Goal: Information Seeking & Learning: Get advice/opinions

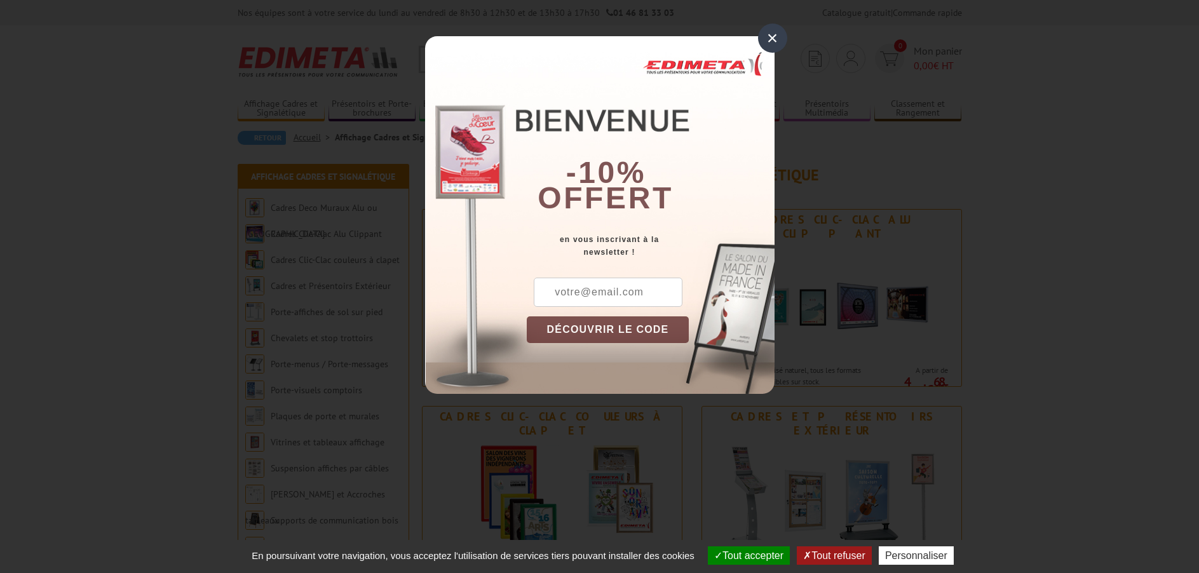
click at [764, 43] on div "×" at bounding box center [772, 38] width 29 height 29
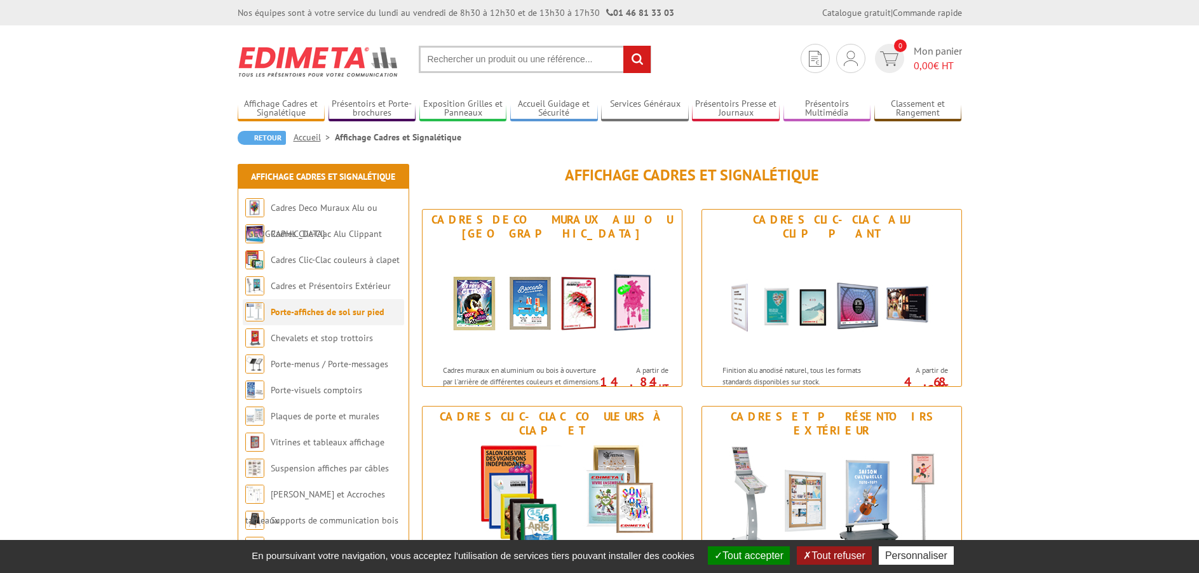
click at [318, 318] on li "Porte-affiches de sol sur pied" at bounding box center [323, 312] width 161 height 26
click at [318, 312] on link "Porte-affiches de sol sur pied" at bounding box center [328, 311] width 114 height 11
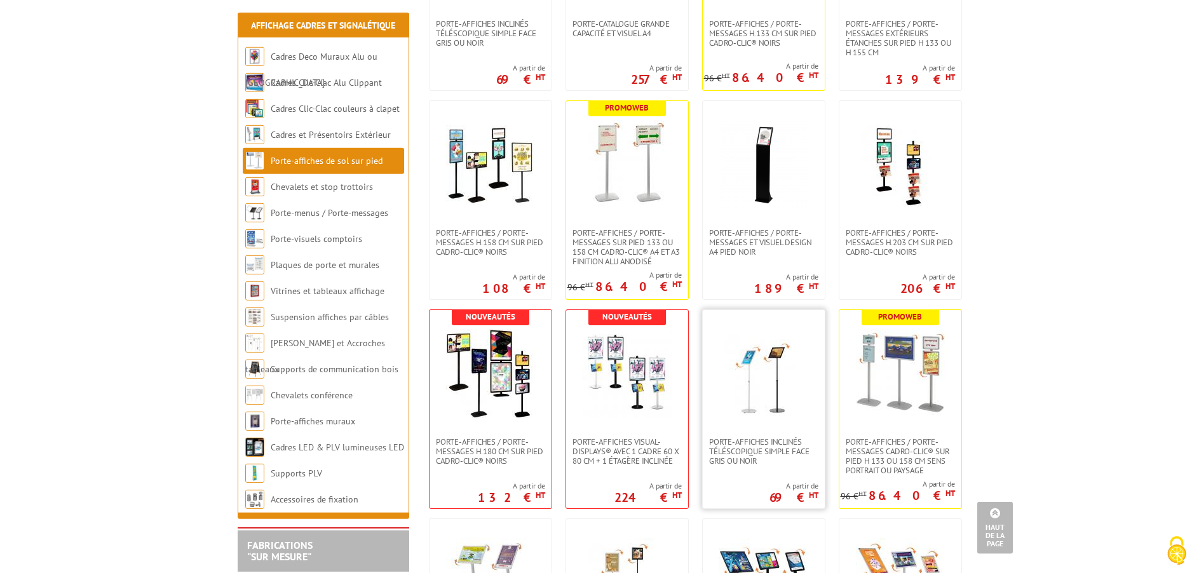
scroll to position [842, 0]
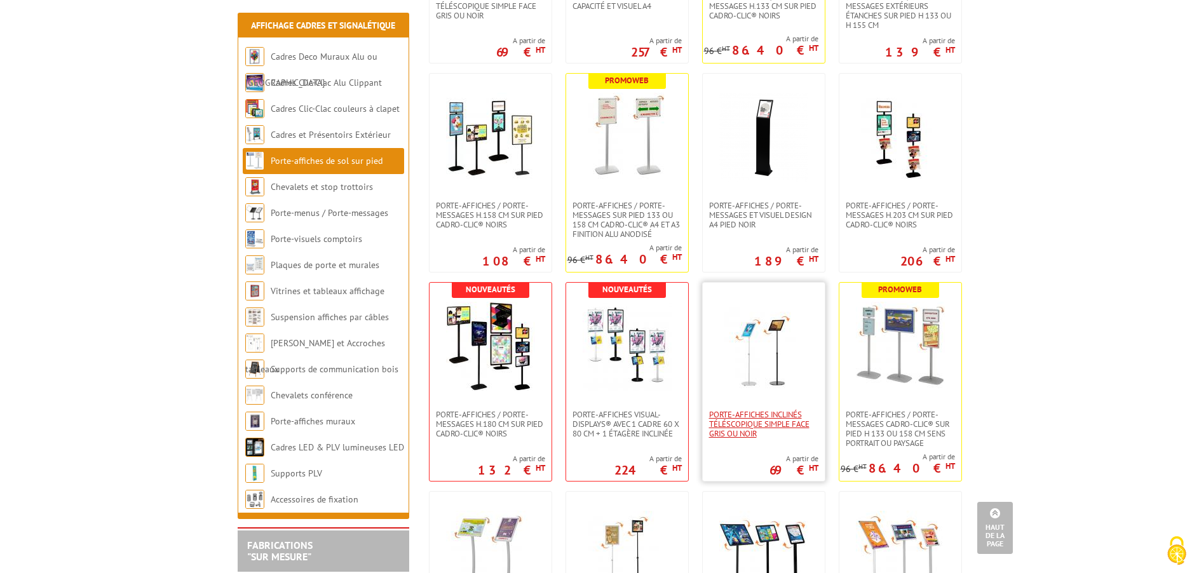
click at [757, 425] on span "Porte-affiches inclinés téléscopique simple face gris ou noir" at bounding box center [763, 424] width 109 height 29
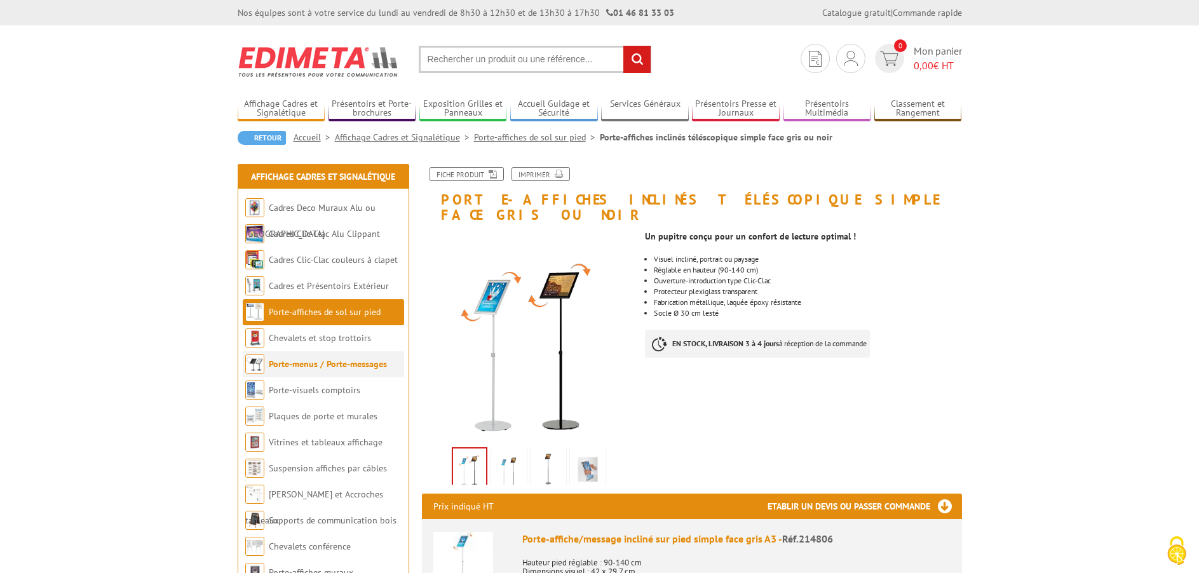
click at [350, 371] on li "Porte-menus / Porte-messages" at bounding box center [323, 364] width 161 height 26
click at [350, 368] on link "Porte-menus / Porte-messages" at bounding box center [328, 363] width 118 height 11
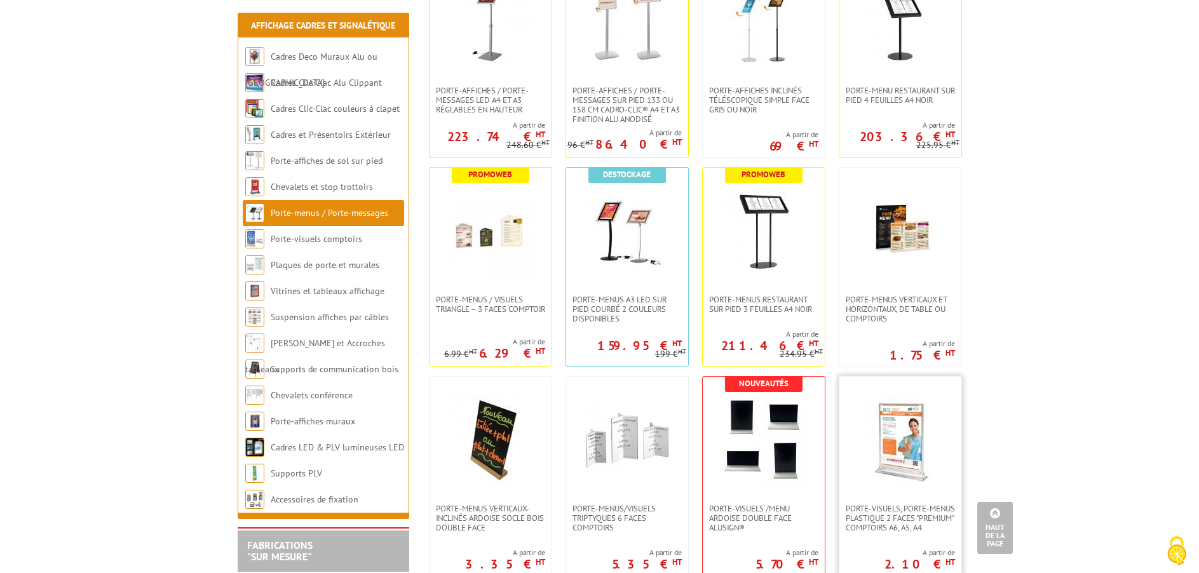
scroll to position [1425, 0]
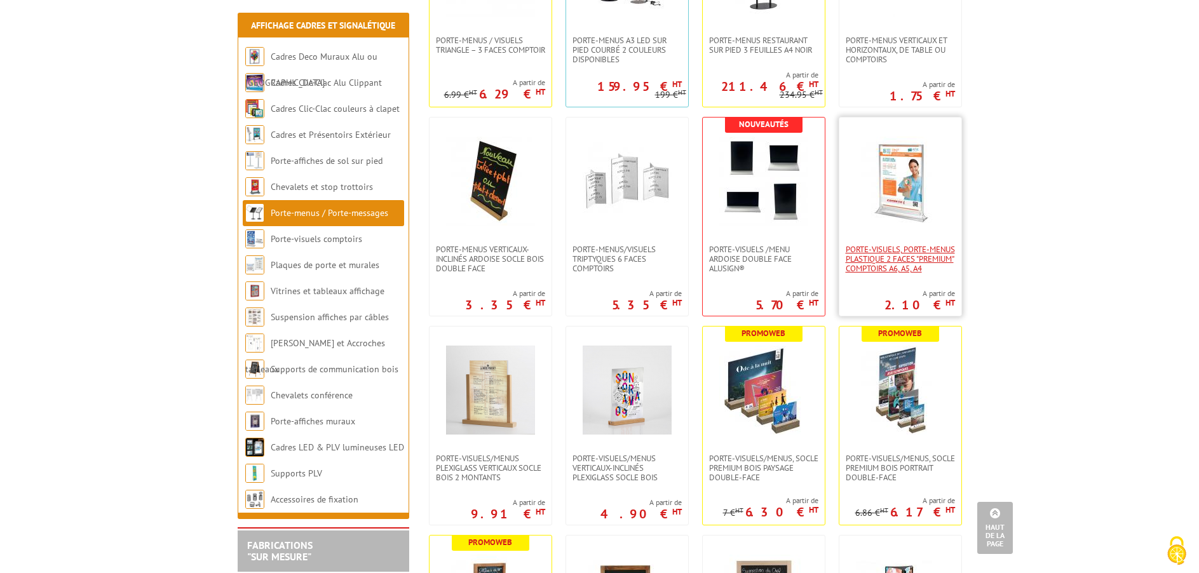
click at [898, 252] on span "Porte-visuels, Porte-menus plastique 2 faces "Premium" comptoirs A6, A5, A4" at bounding box center [899, 259] width 109 height 29
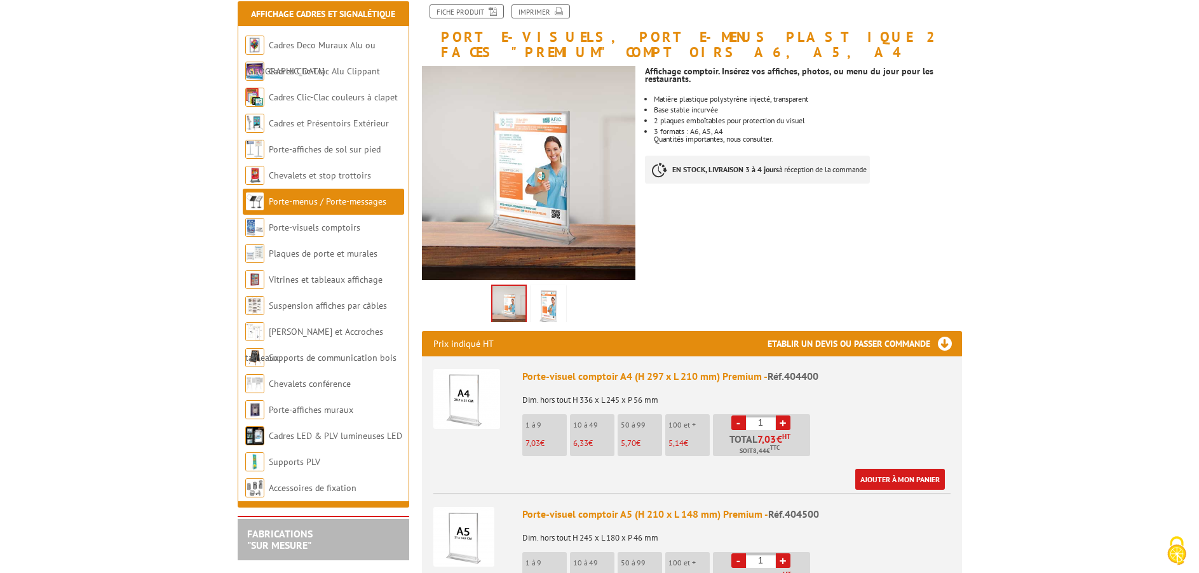
scroll to position [194, 0]
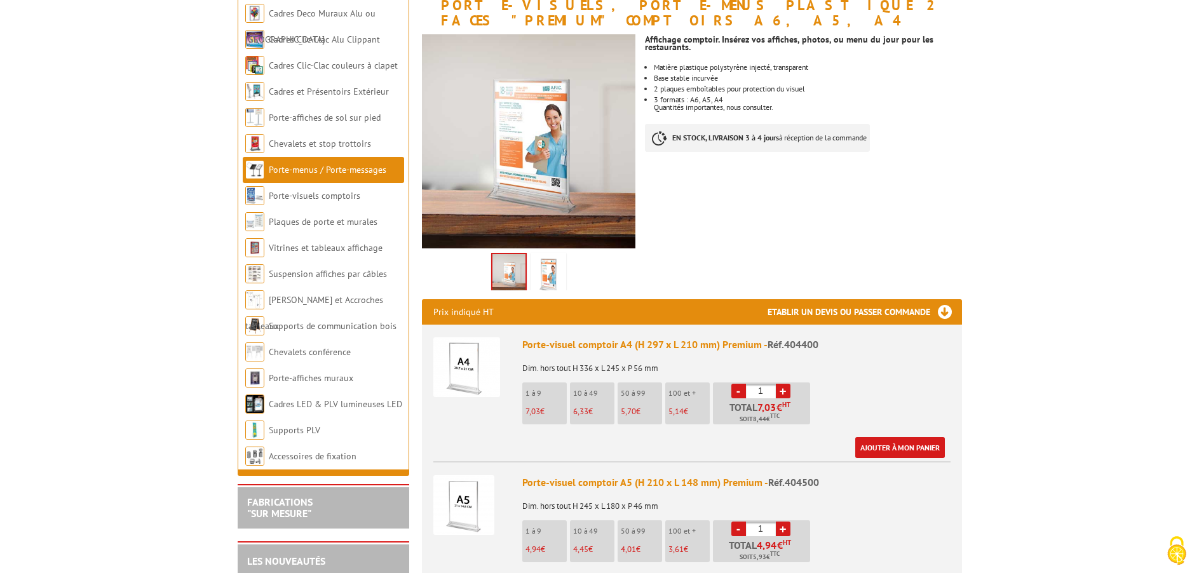
click at [773, 391] on input "1" at bounding box center [761, 391] width 30 height 15
drag, startPoint x: 773, startPoint y: 391, endPoint x: 755, endPoint y: 390, distance: 18.4
click at [755, 390] on input "1" at bounding box center [761, 391] width 30 height 15
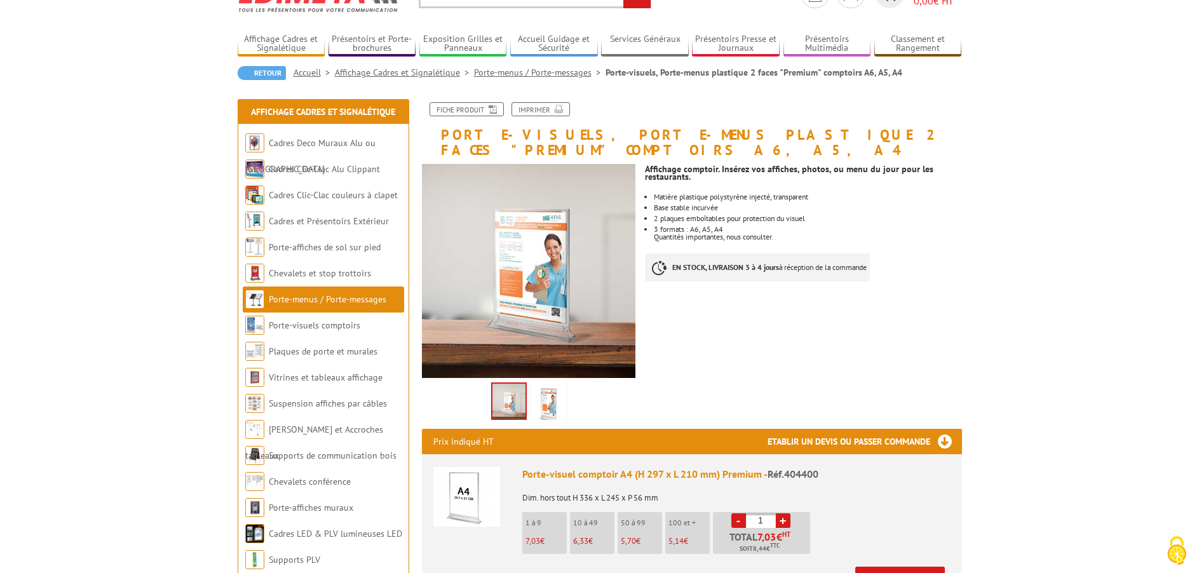
scroll to position [0, 0]
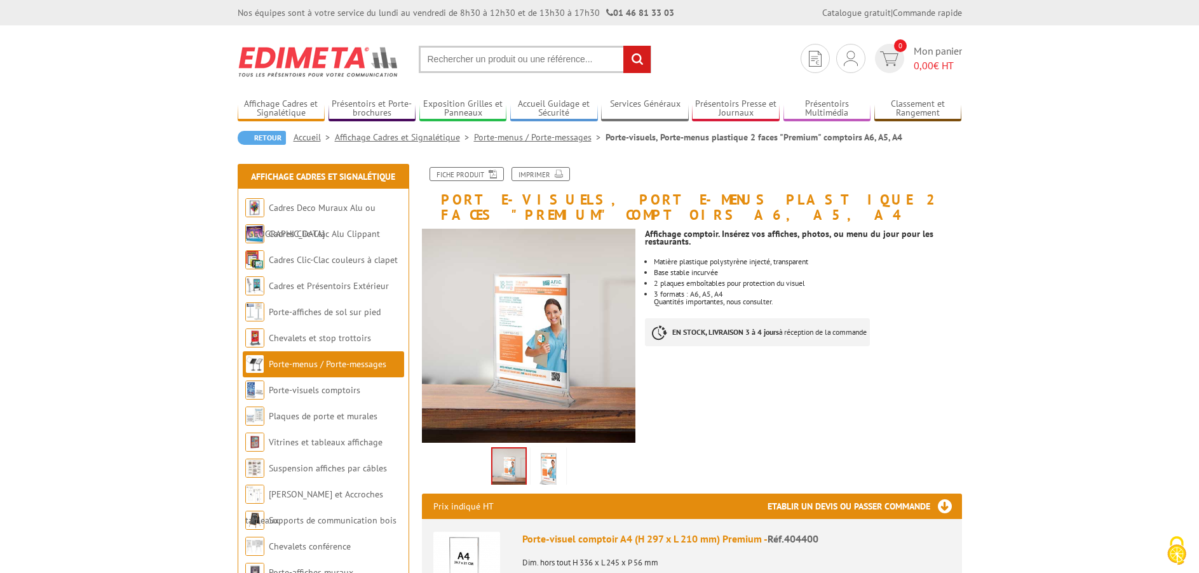
click at [521, 62] on input "text" at bounding box center [535, 59] width 232 height 27
type input "d"
type input "serre files"
click at [623, 46] on input "rechercher" at bounding box center [636, 59] width 27 height 27
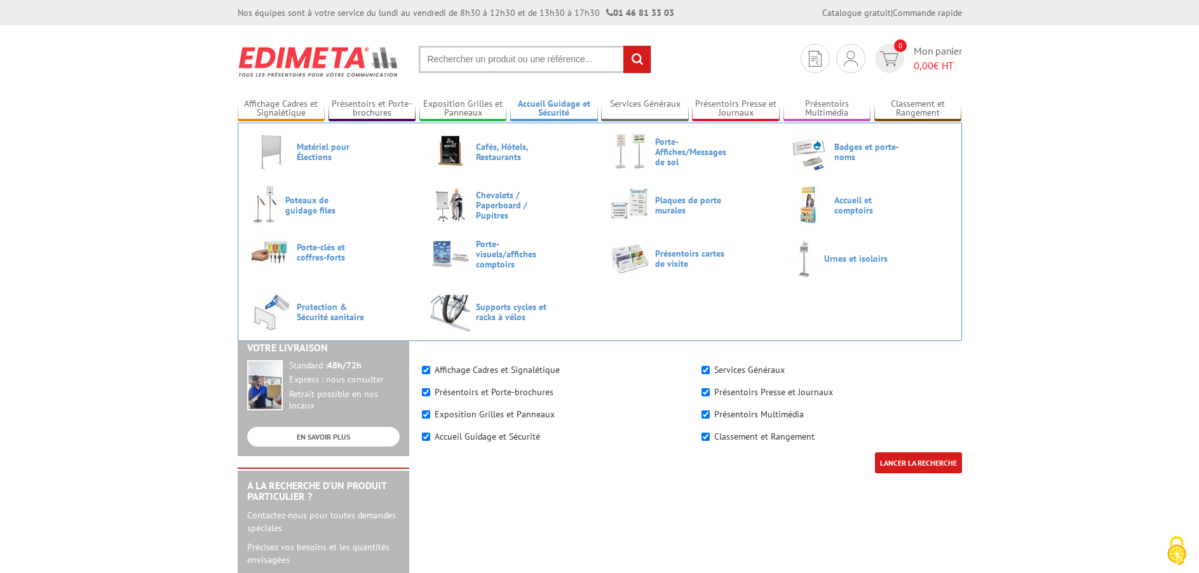
click at [565, 101] on link "Accueil Guidage et Sécurité" at bounding box center [554, 108] width 88 height 21
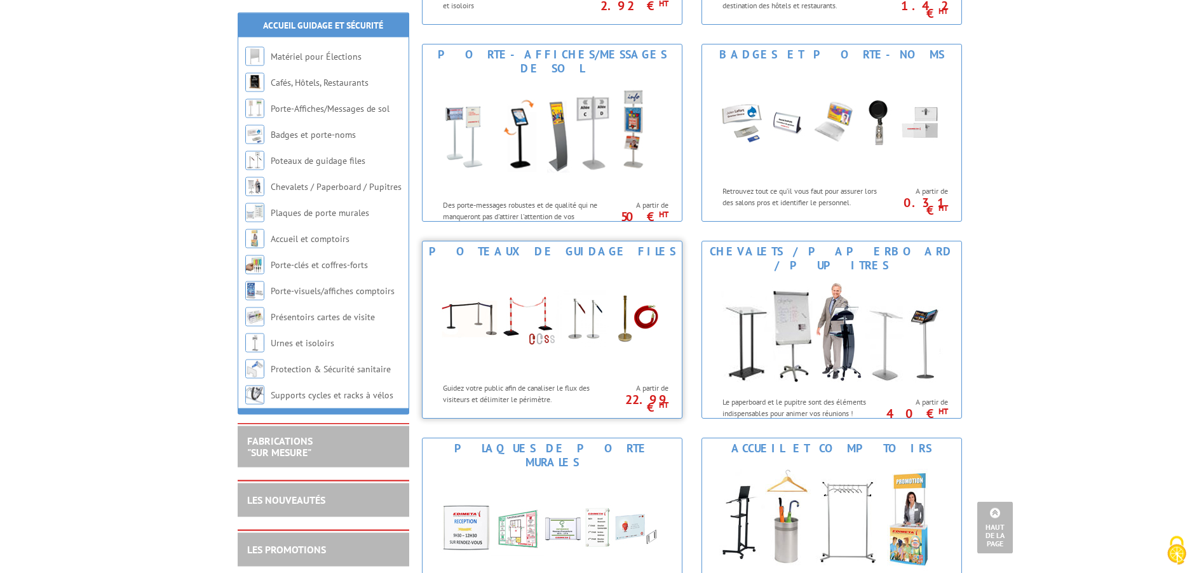
scroll to position [389, 0]
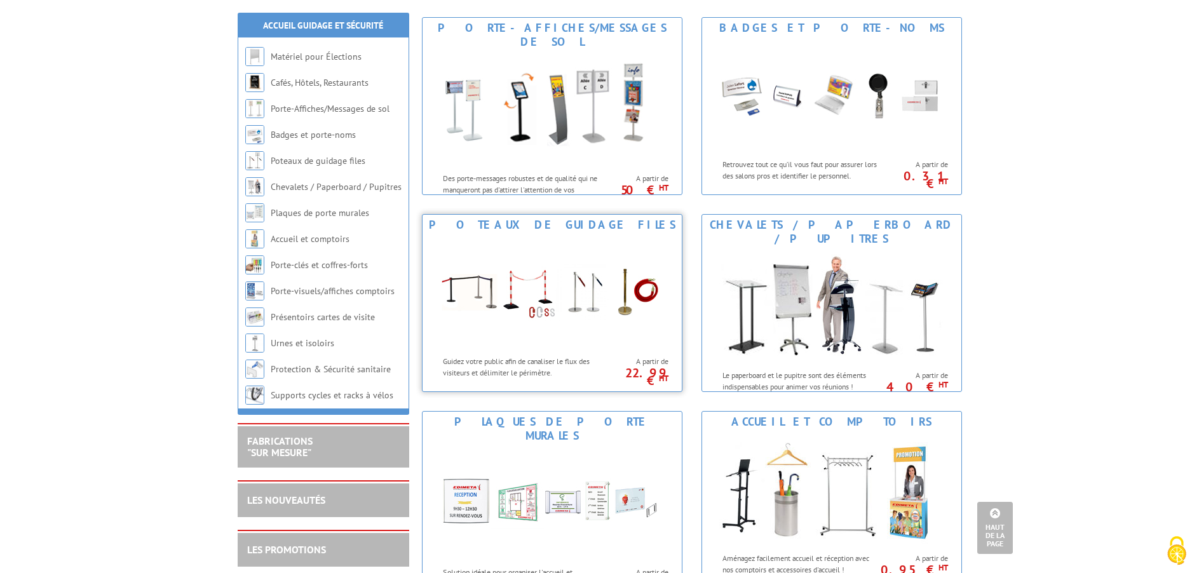
click at [537, 281] on img at bounding box center [551, 292] width 235 height 114
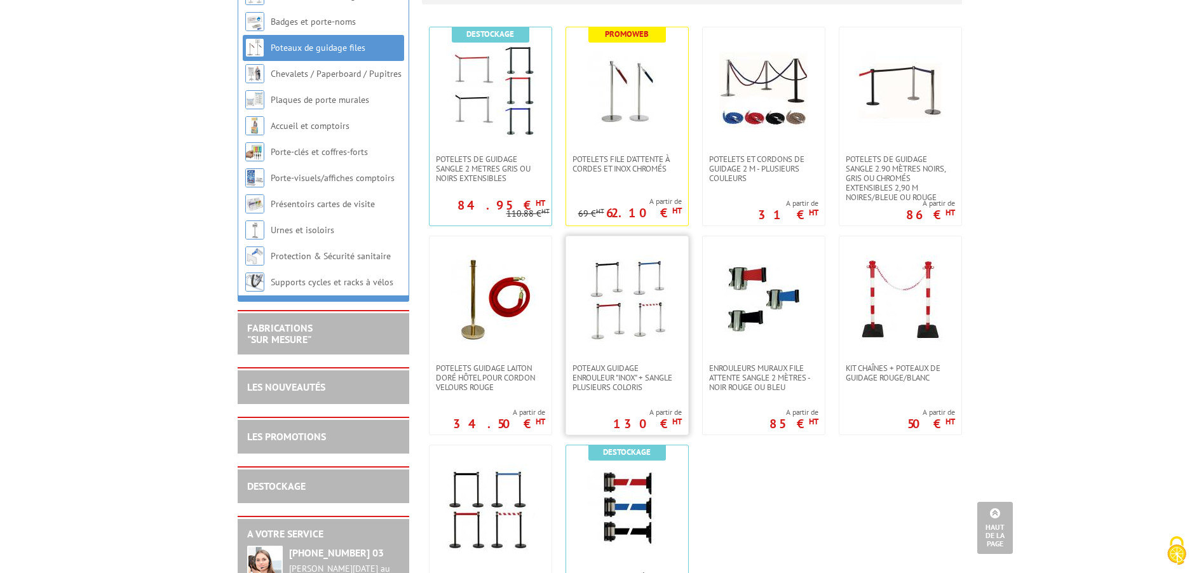
scroll to position [259, 0]
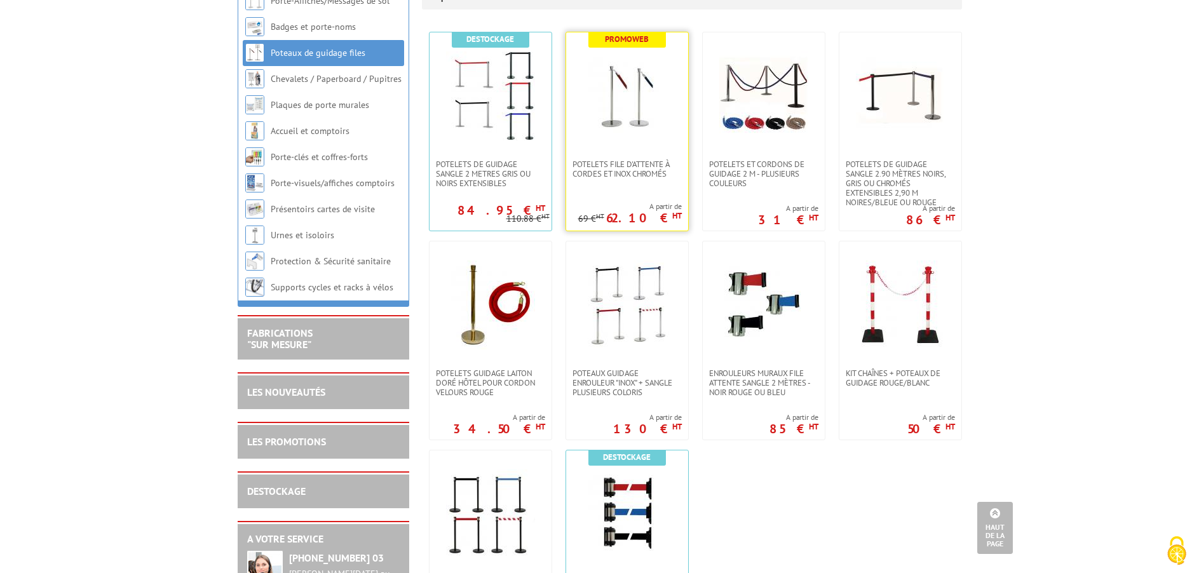
click at [623, 140] on img at bounding box center [626, 95] width 89 height 89
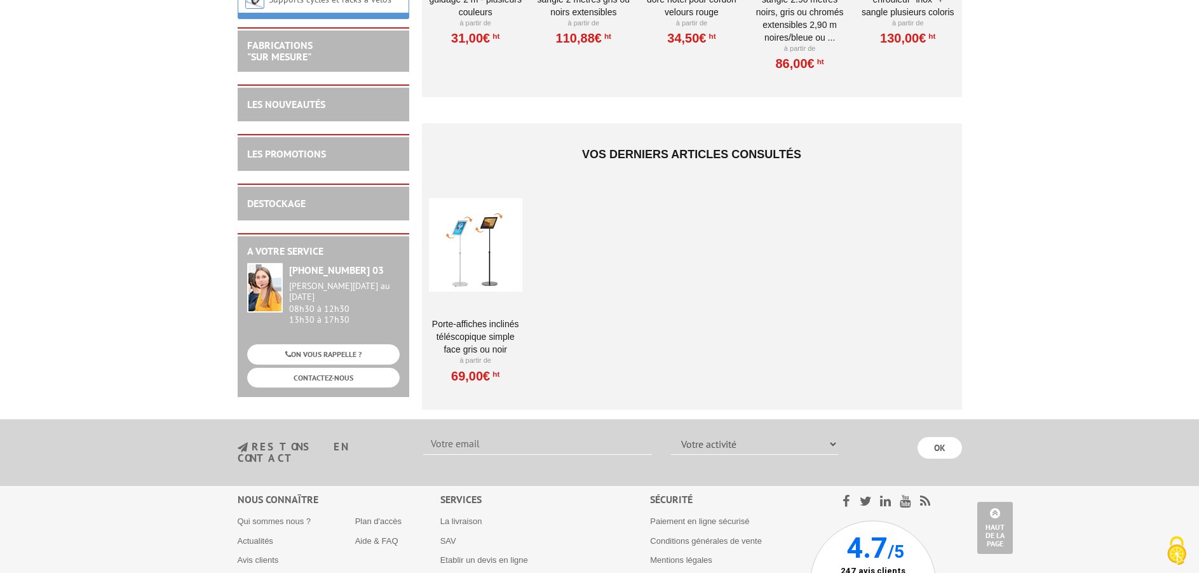
scroll to position [1670, 0]
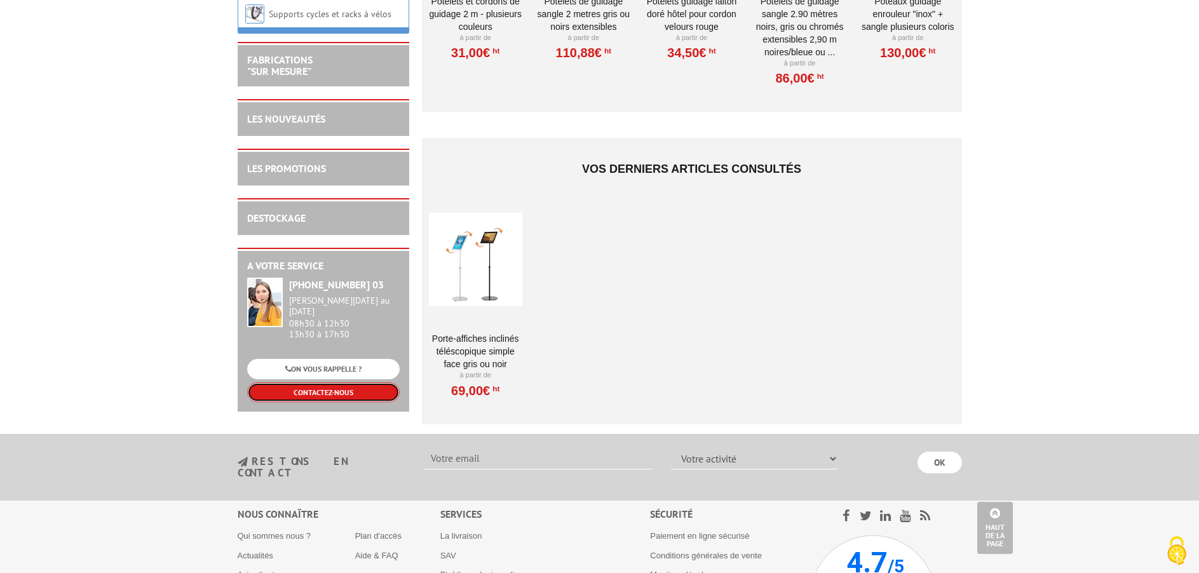
click at [313, 382] on link "CONTACTEZ-NOUS" at bounding box center [323, 392] width 152 height 20
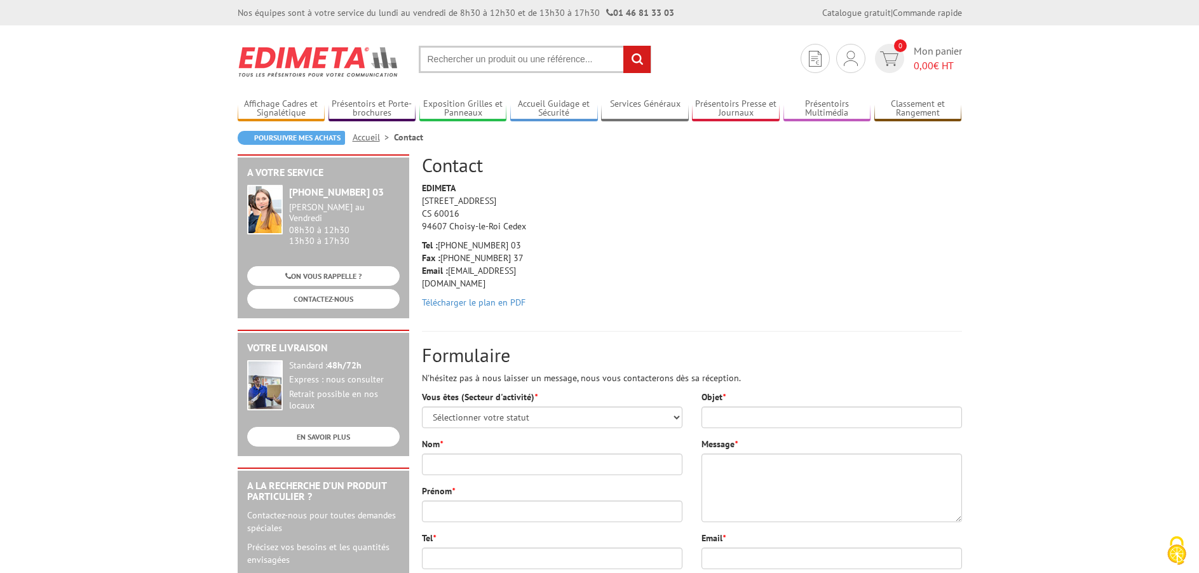
drag, startPoint x: 515, startPoint y: 271, endPoint x: 504, endPoint y: 271, distance: 11.4
click at [504, 271] on p "Tel : +33 (0)1 46 81 33 03 Fax : +33 (0)1 45 73 24 37 Email : info@edimeta.fr" at bounding box center [482, 264] width 121 height 51
click at [422, 407] on select "Sélectionner votre statut Administrations et collectivités Magasins et commerce…" at bounding box center [552, 418] width 260 height 22
select select "876"
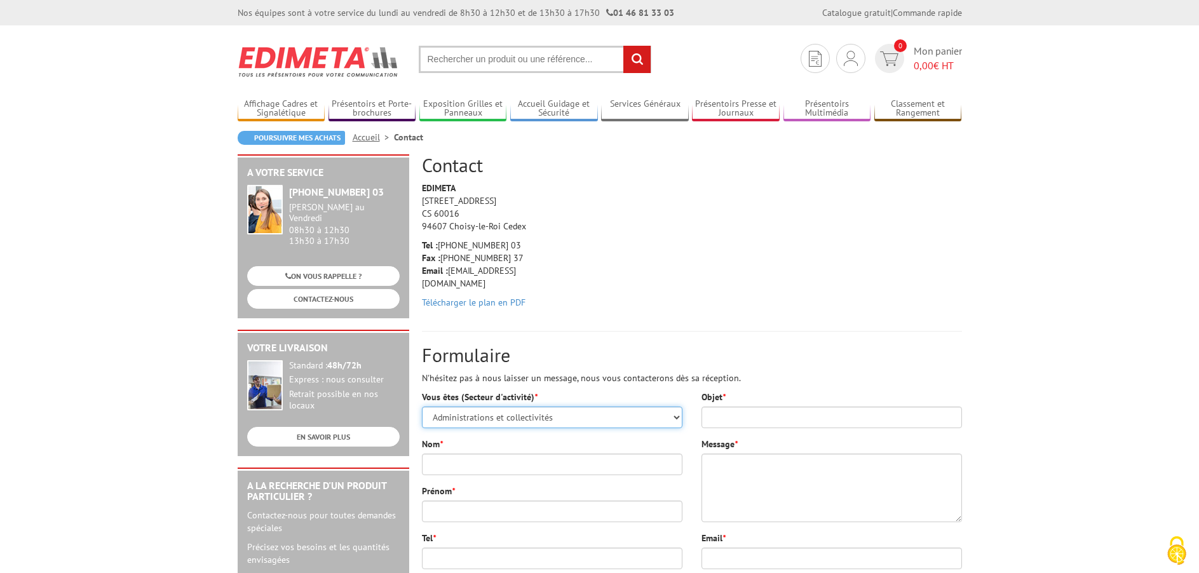
click option "Administrations et collectivités" at bounding box center [0, 0] width 0 height 0
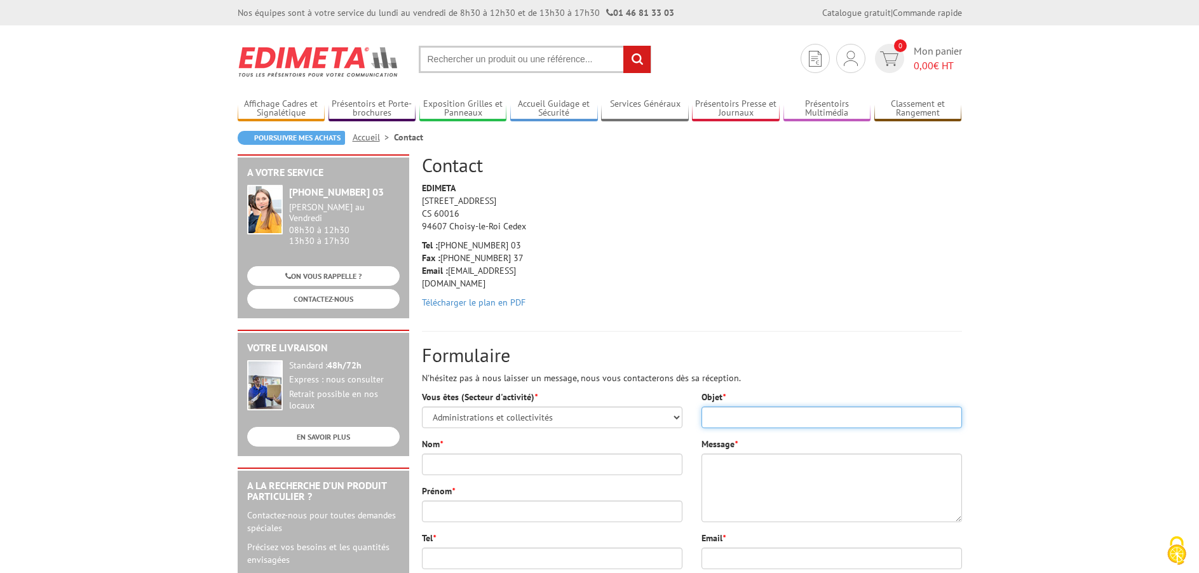
click at [756, 414] on input "Objet *" at bounding box center [831, 418] width 260 height 22
type input "Demande de devis"
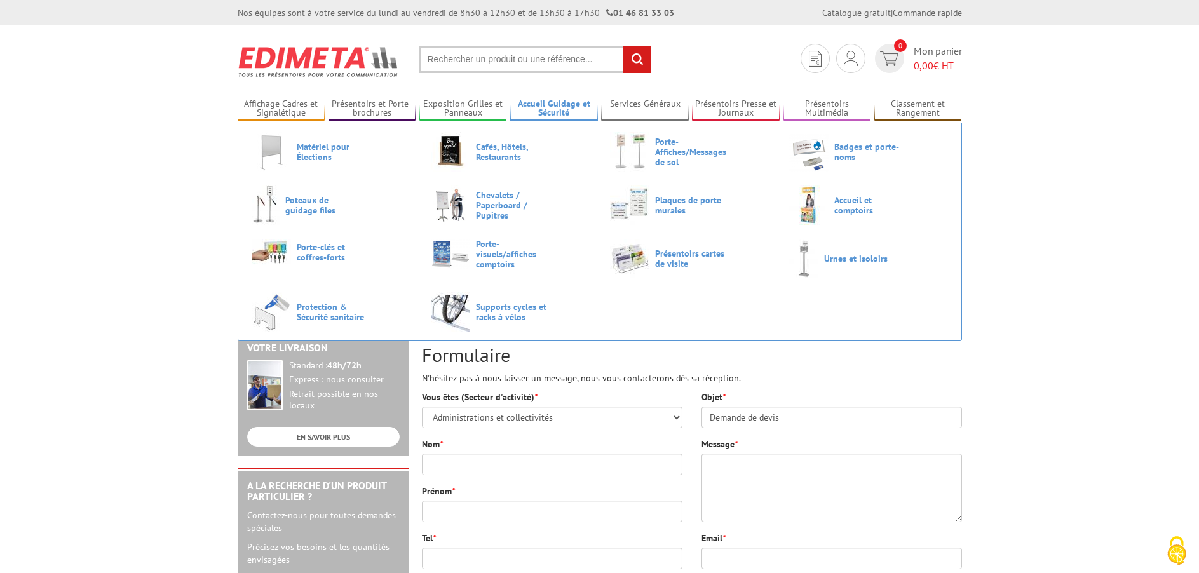
click at [537, 104] on link "Accueil Guidage et Sécurité" at bounding box center [554, 108] width 88 height 21
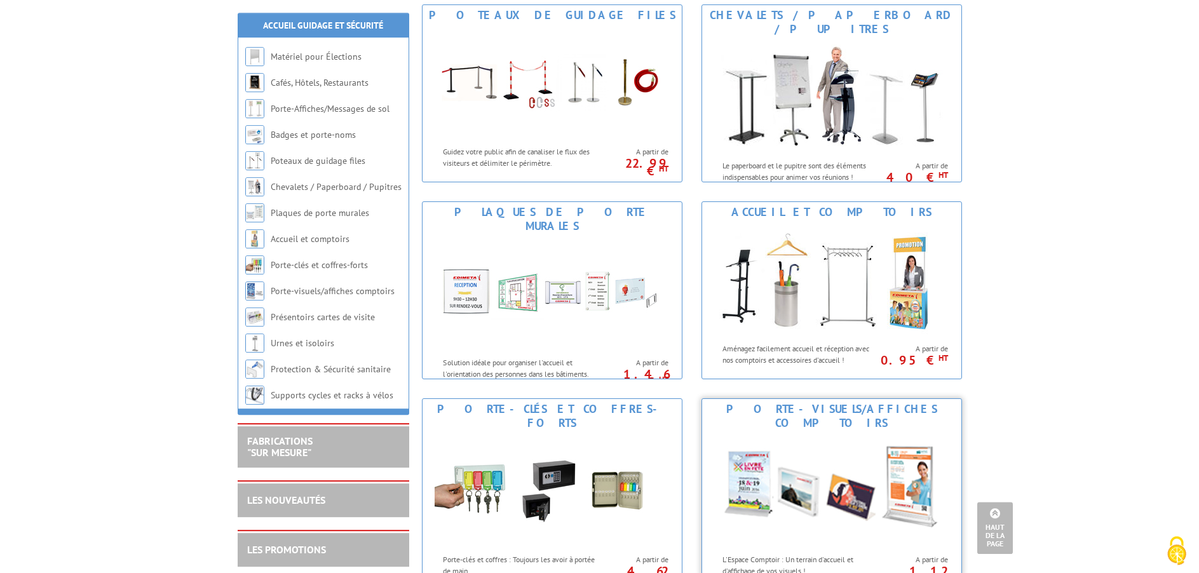
scroll to position [454, 0]
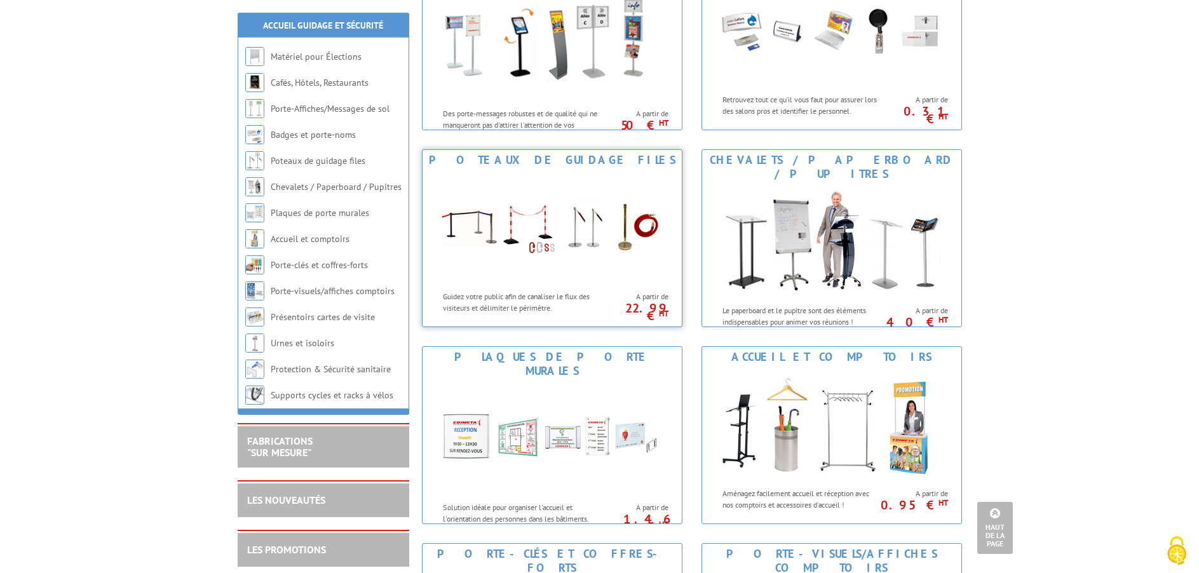
click at [549, 217] on img at bounding box center [551, 227] width 235 height 114
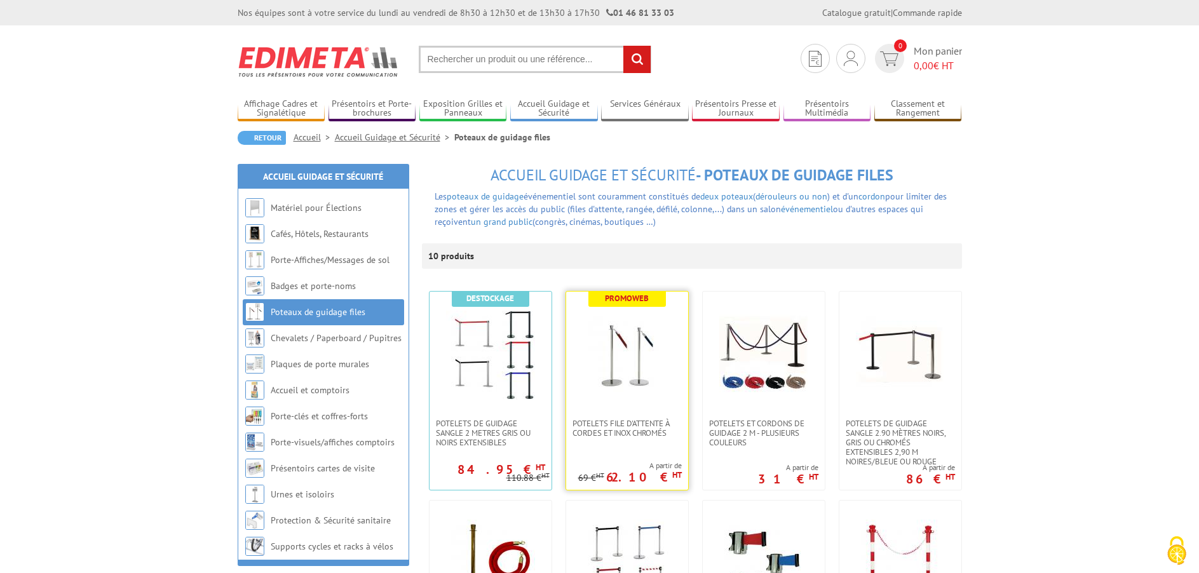
click at [635, 384] on img at bounding box center [626, 355] width 89 height 89
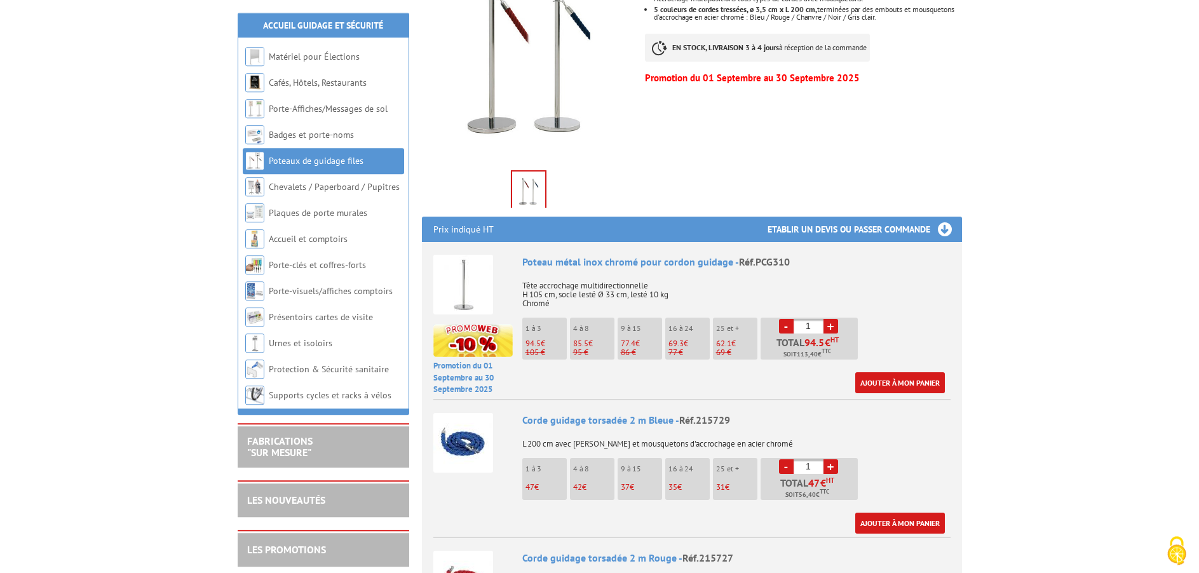
scroll to position [324, 0]
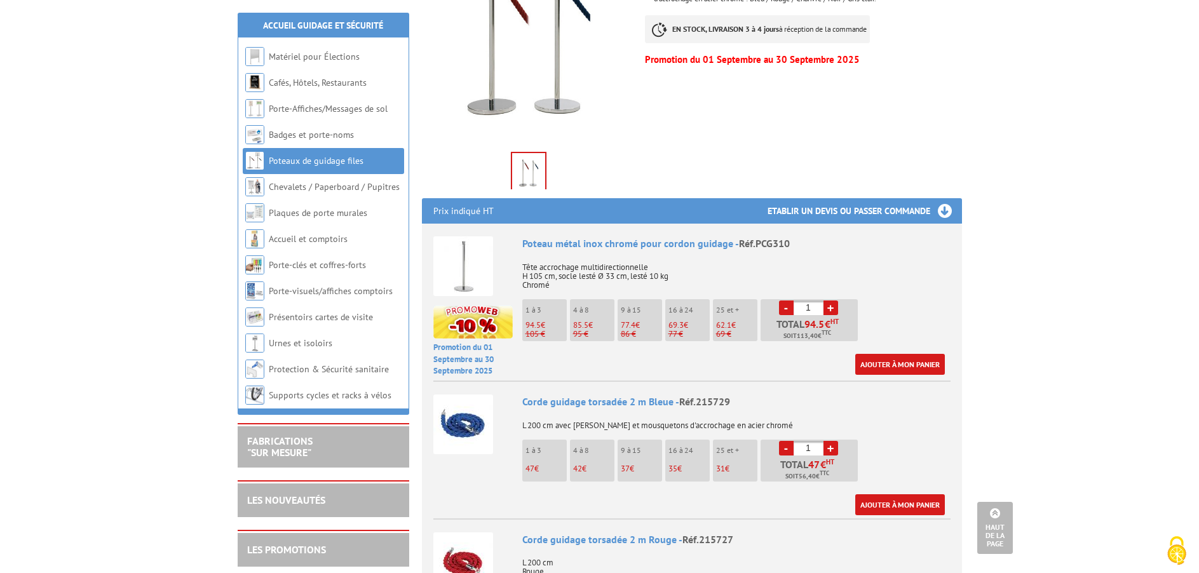
click at [942, 198] on h3 "Etablir un devis ou passer commande" at bounding box center [864, 210] width 194 height 25
click at [882, 198] on h3 "Etablir un devis ou passer commande" at bounding box center [864, 210] width 194 height 25
click at [938, 198] on h3 "Etablir un devis ou passer commande" at bounding box center [864, 210] width 194 height 25
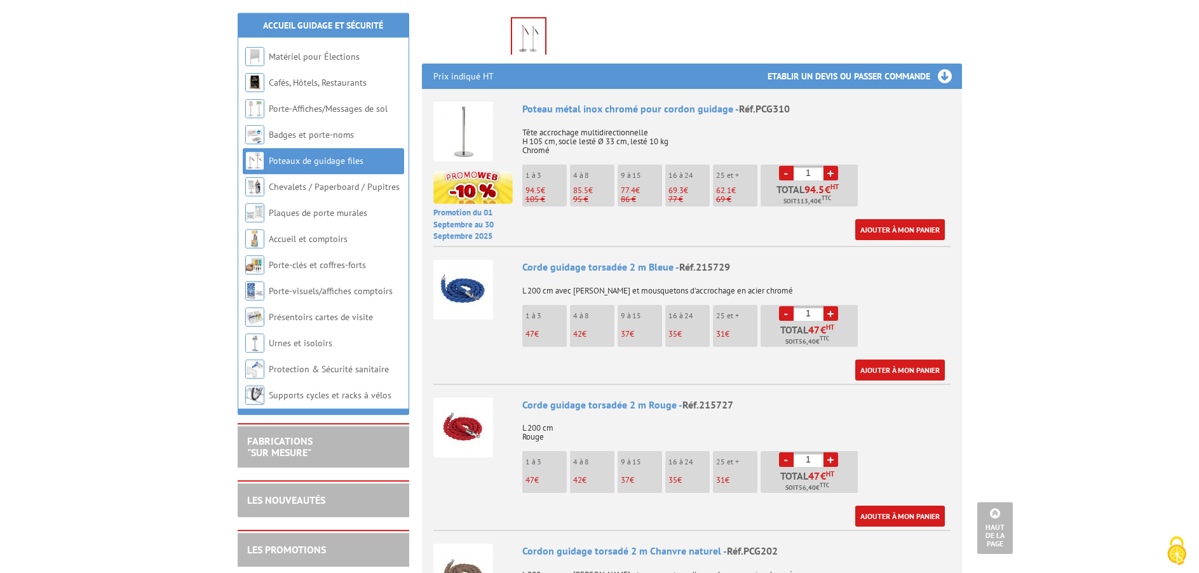
scroll to position [454, 0]
